Goal: Transaction & Acquisition: Subscribe to service/newsletter

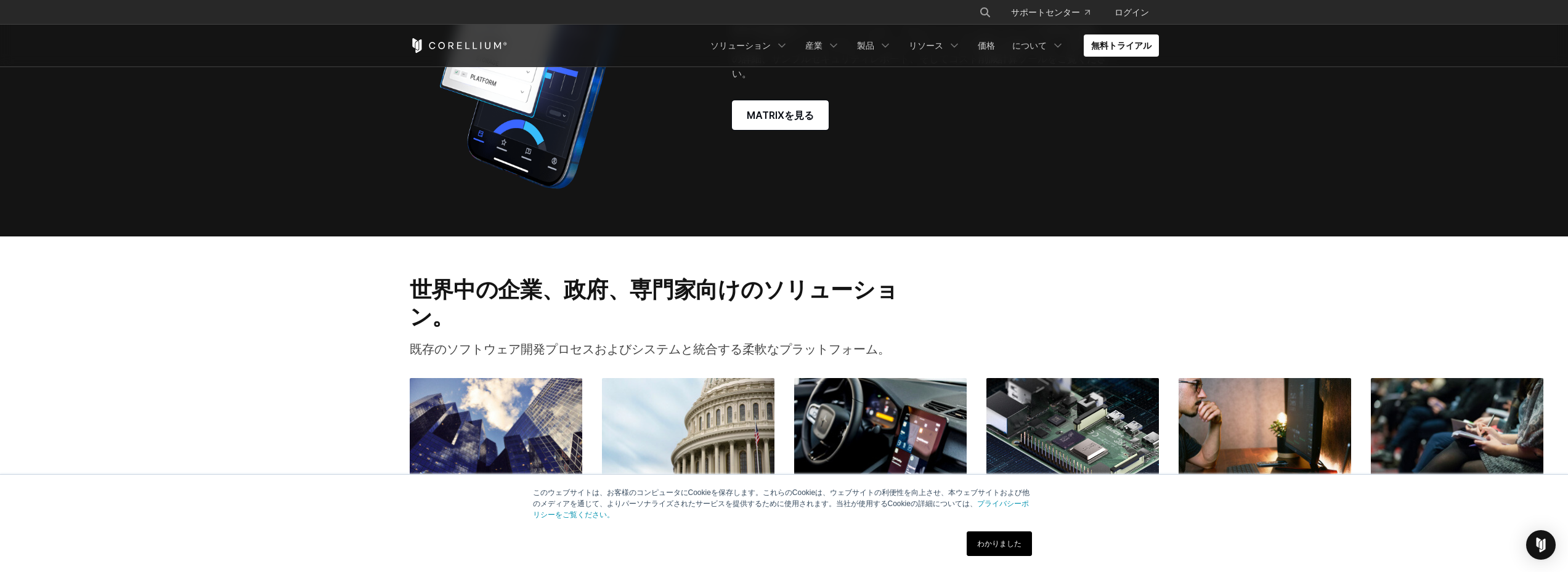
scroll to position [1222, 0]
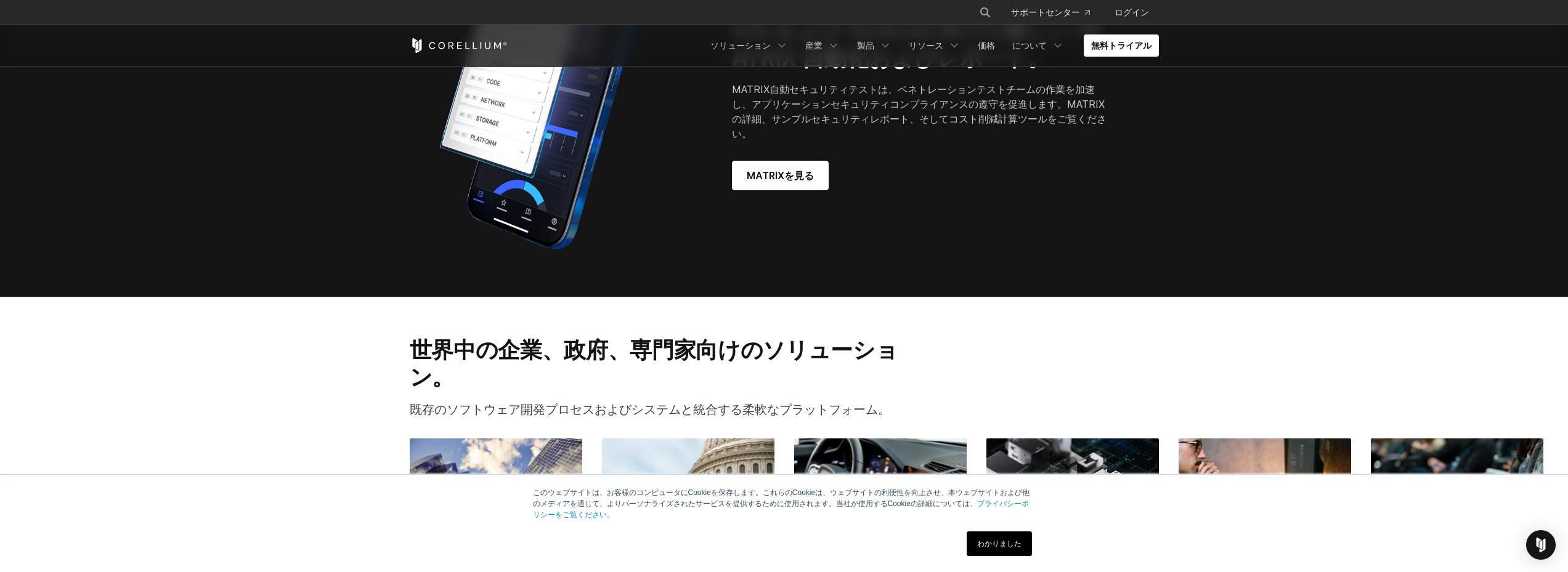
click at [1045, 161] on div "MATRIXを見る" at bounding box center [922, 175] width 380 height 30
click at [1130, 50] on link "無料トライアル" at bounding box center [1121, 45] width 75 height 22
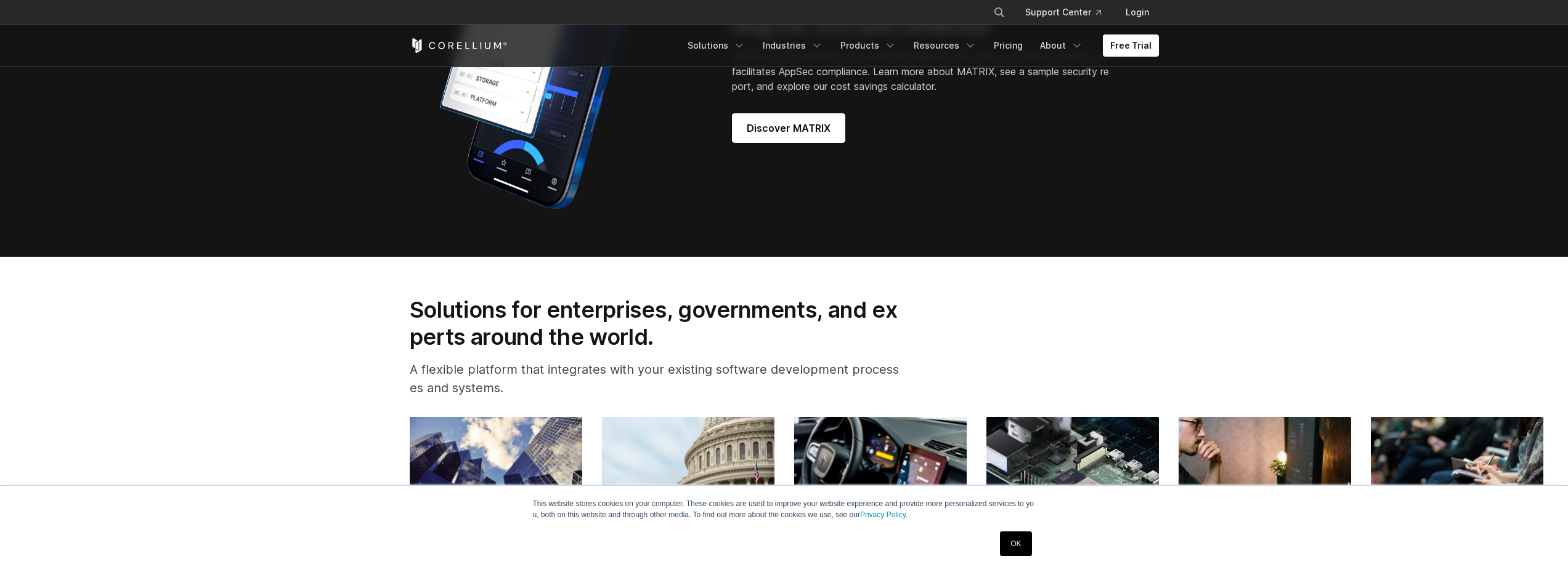
scroll to position [1293, 0]
